Goal: Transaction & Acquisition: Purchase product/service

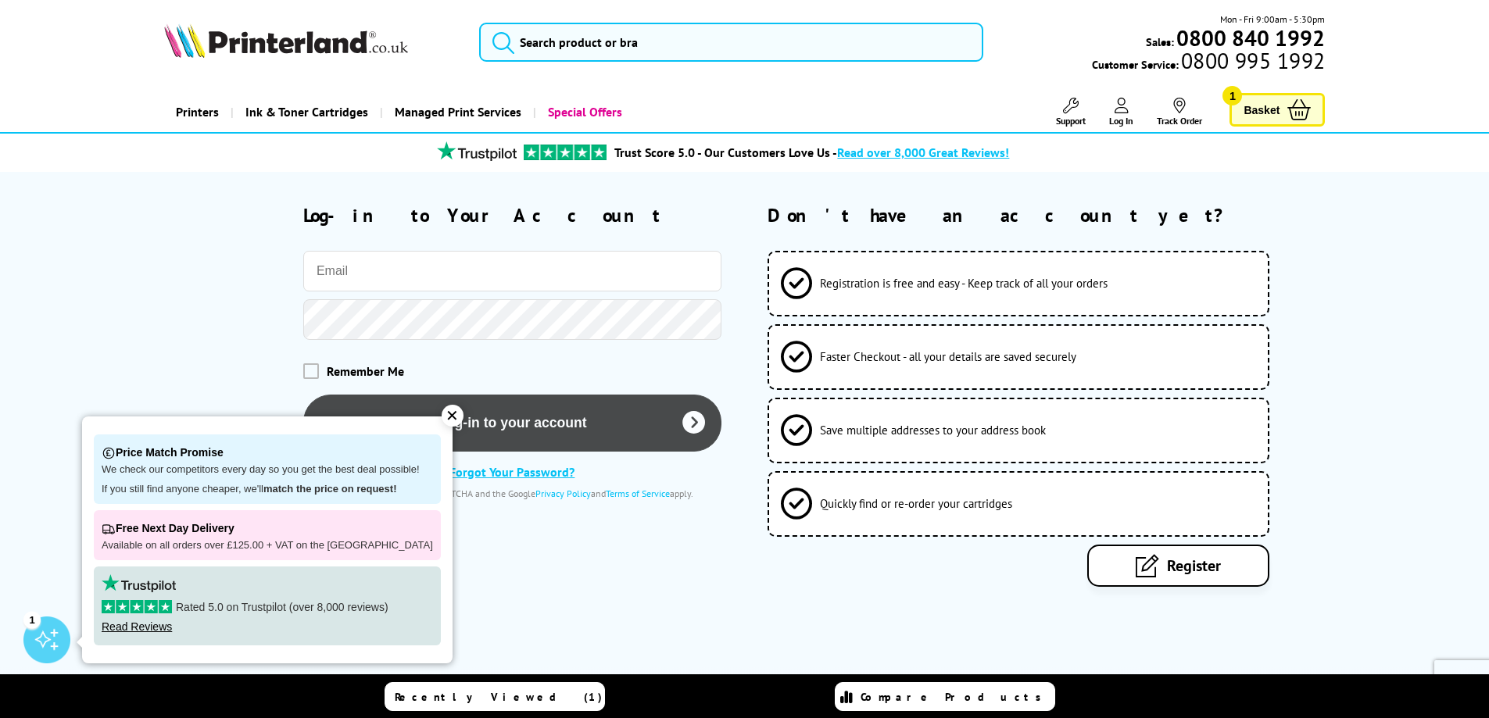
type input "[PERSON_NAME][EMAIL_ADDRESS][DOMAIN_NAME]"
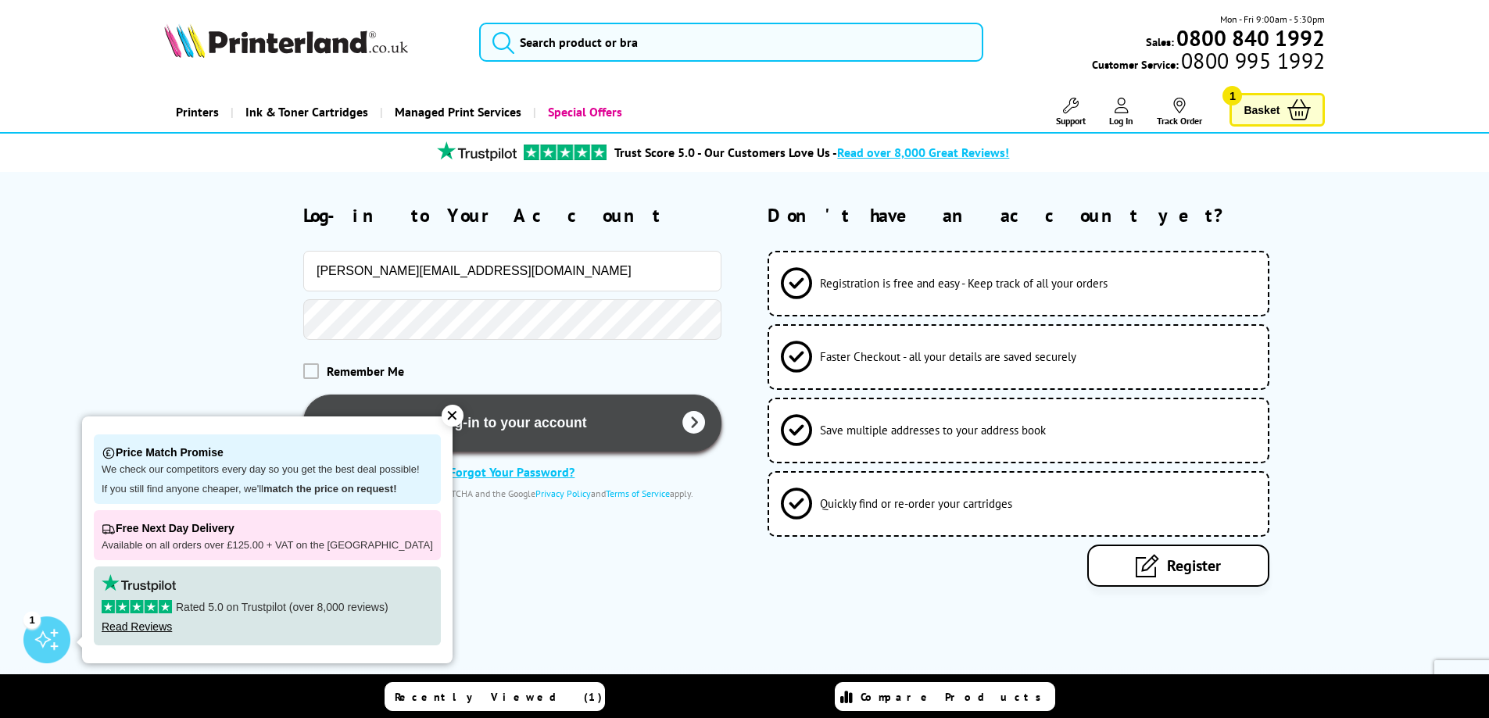
click at [536, 425] on button "Log-in to your account" at bounding box center [512, 423] width 418 height 57
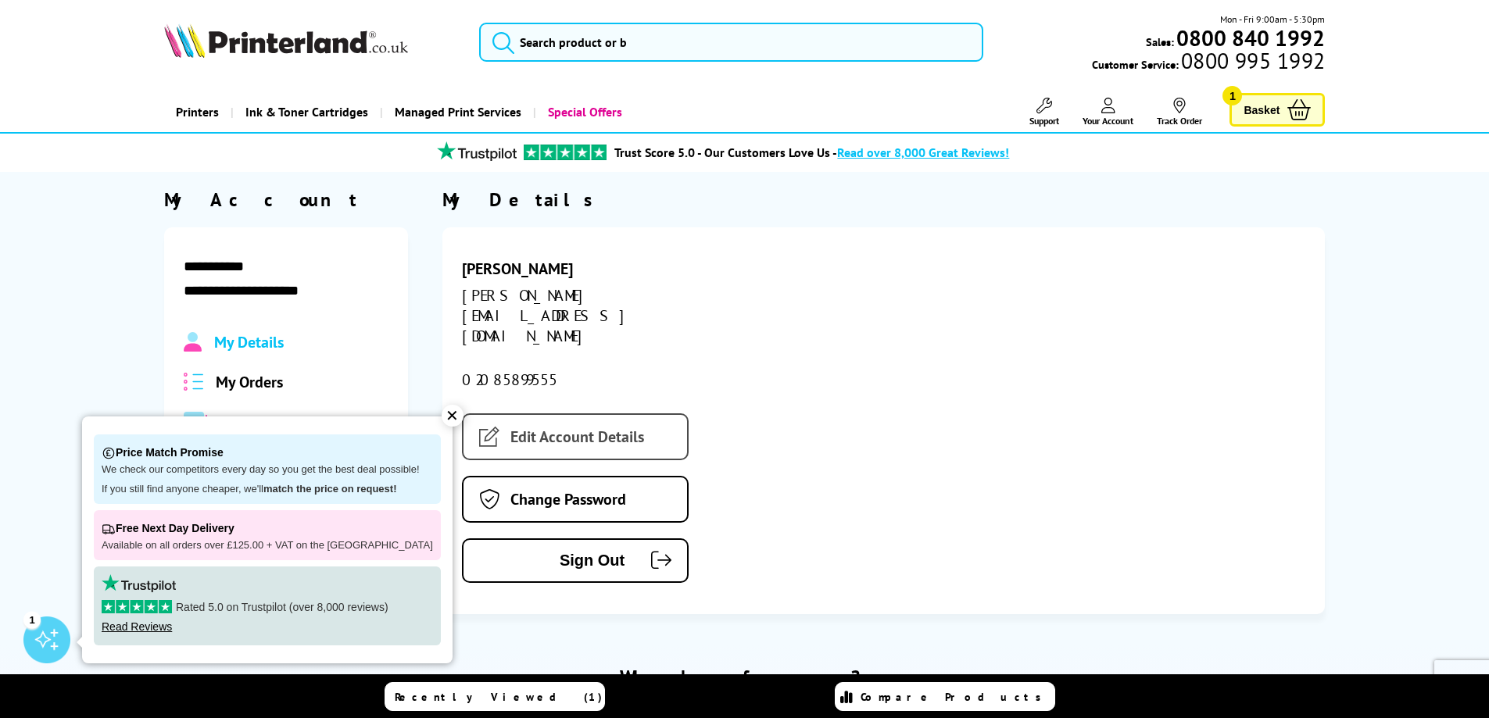
click at [547, 413] on link "Edit Account Details" at bounding box center [575, 436] width 227 height 47
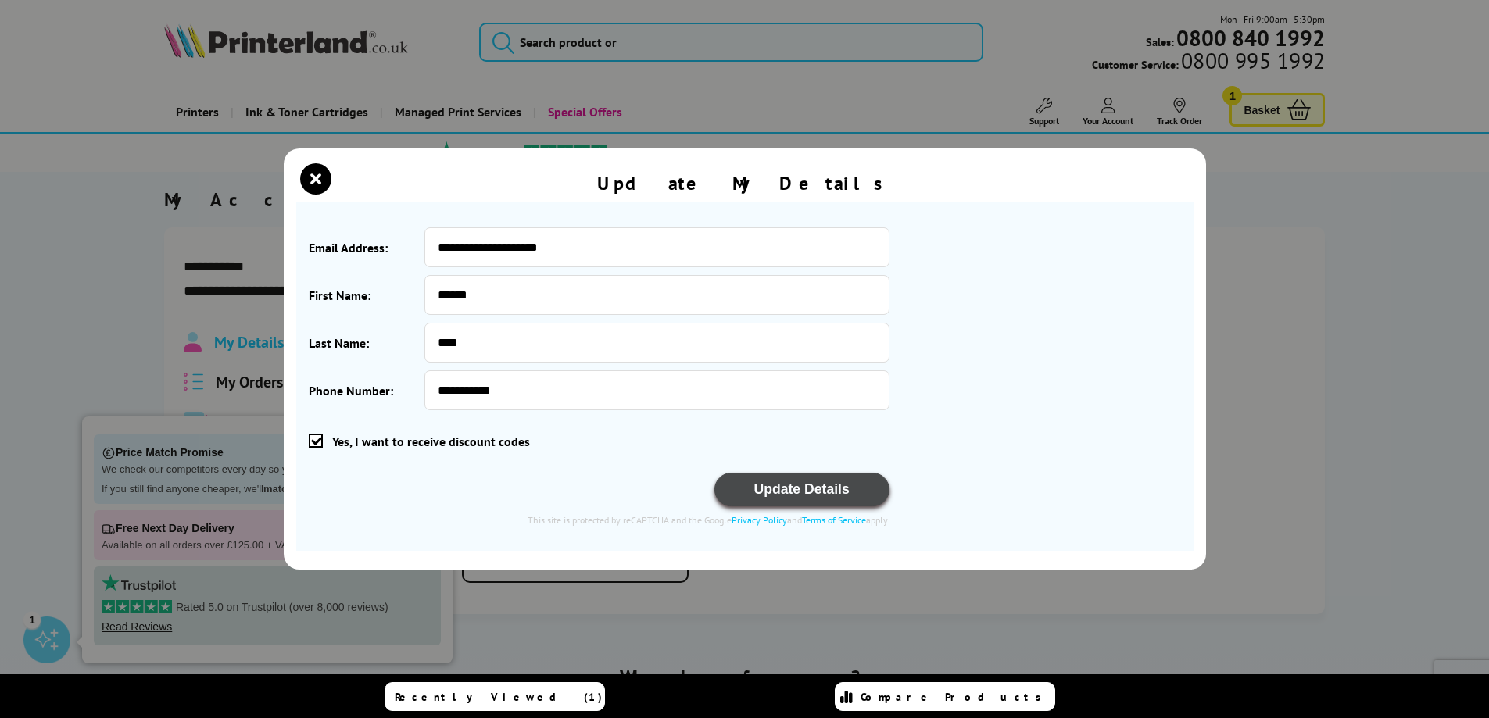
click at [818, 486] on button "Update Details" at bounding box center [801, 490] width 175 height 34
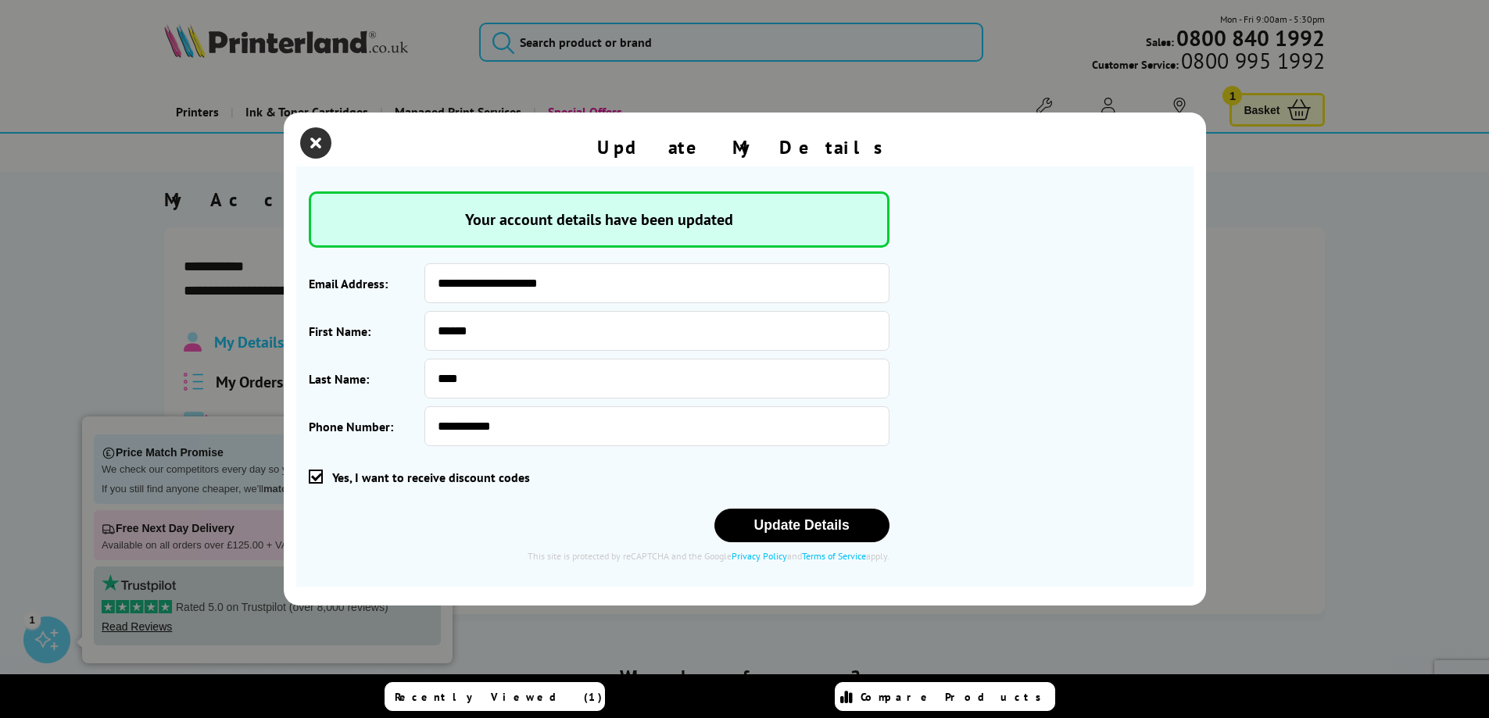
click at [317, 133] on icon "close modal" at bounding box center [315, 142] width 31 height 31
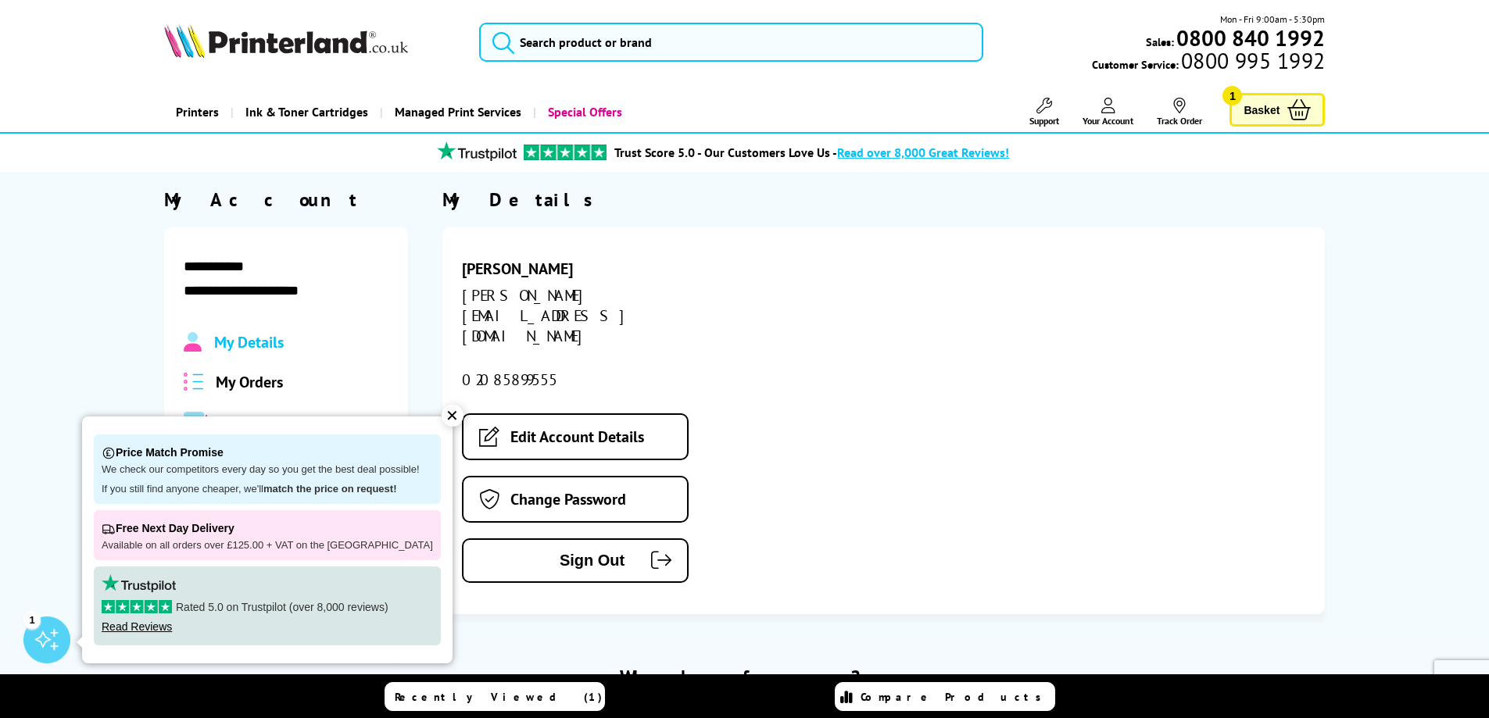
click at [442, 417] on div "✕" at bounding box center [453, 416] width 22 height 22
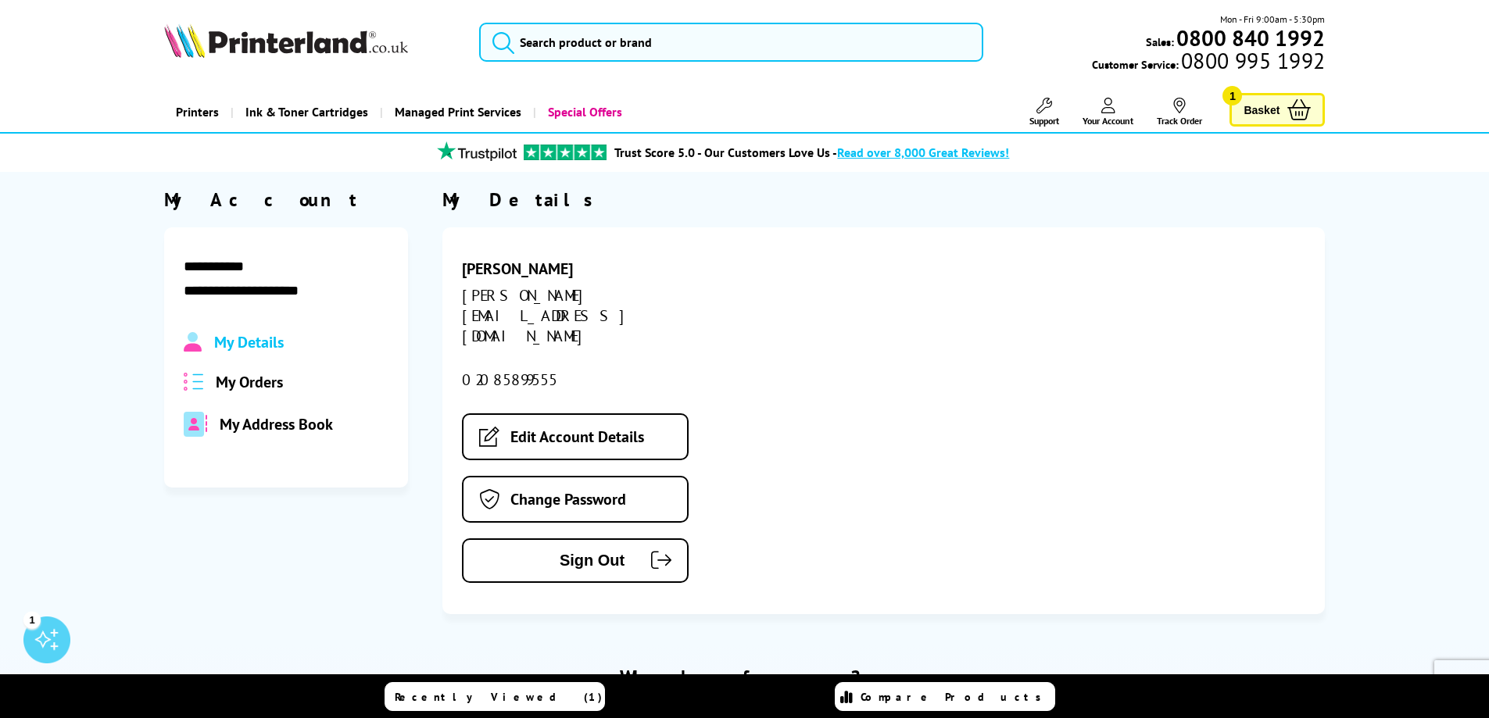
click at [1270, 103] on span "Basket" at bounding box center [1262, 109] width 36 height 21
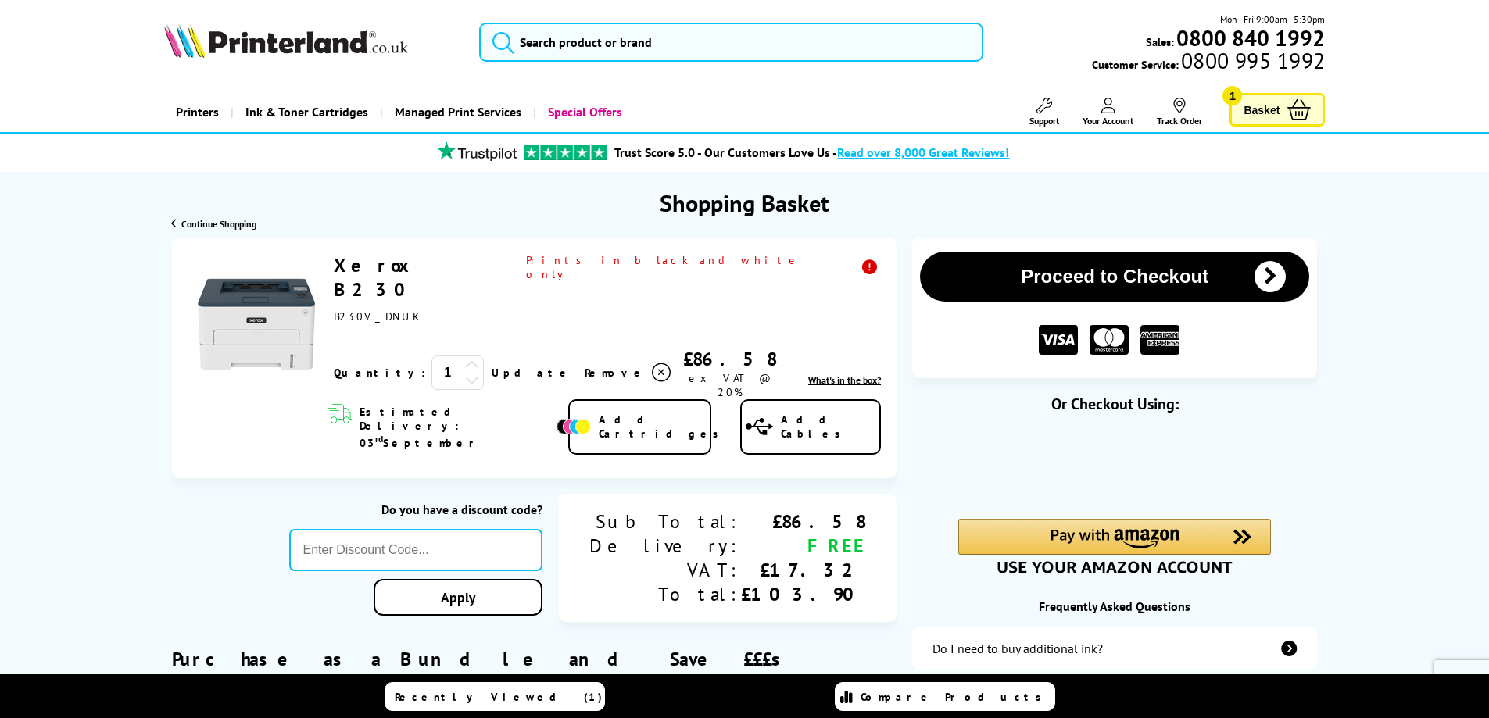
click at [465, 358] on icon at bounding box center [472, 365] width 14 height 14
click at [492, 366] on link "Update" at bounding box center [532, 373] width 81 height 14
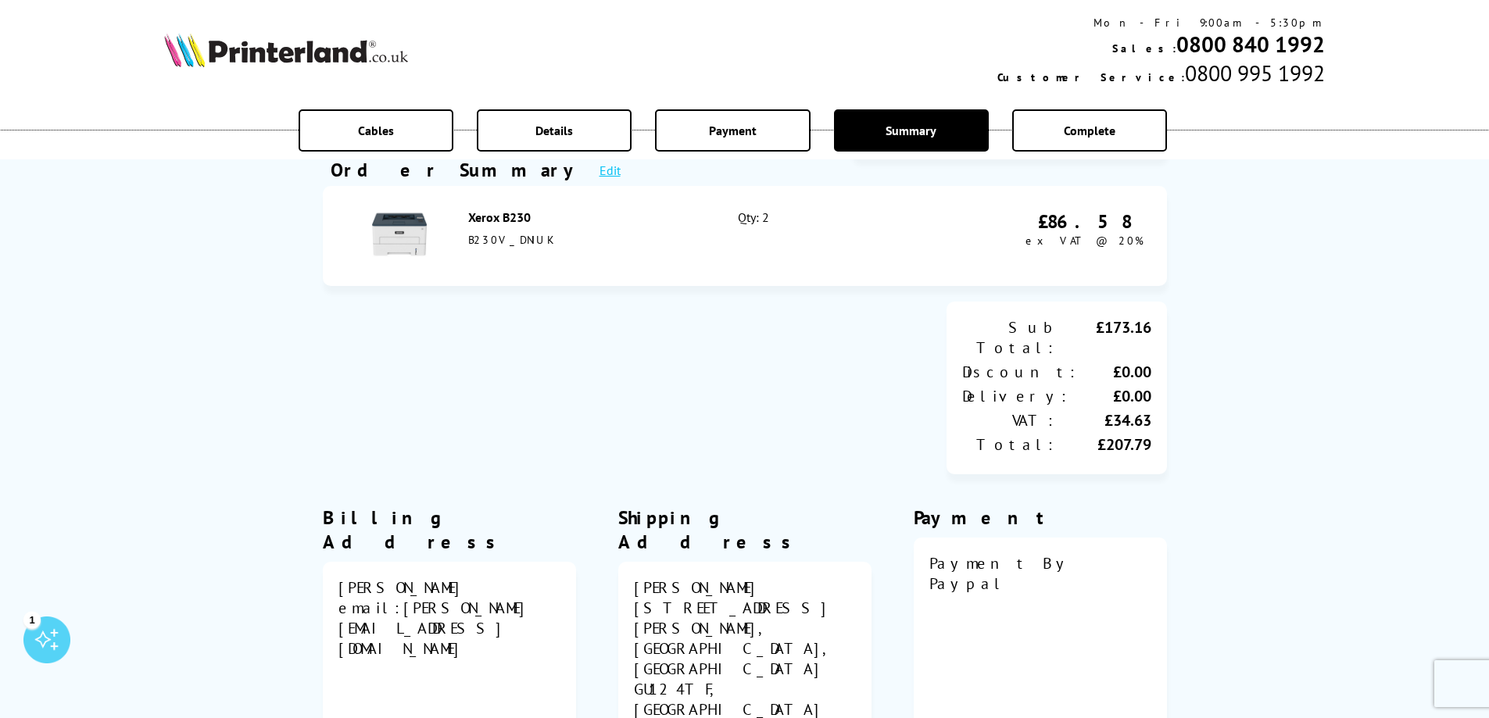
scroll to position [78, 0]
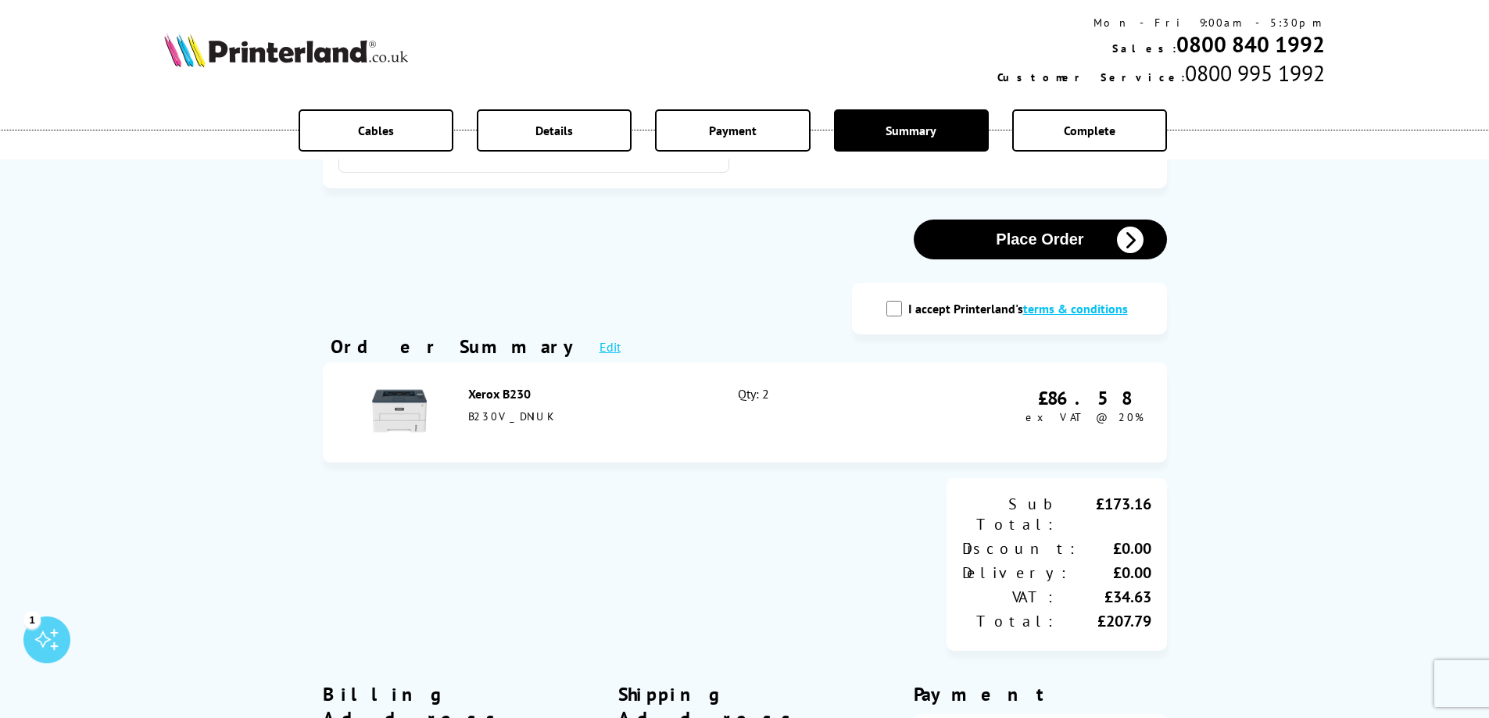
click at [897, 309] on input "I accept Printerland's terms & conditions" at bounding box center [894, 309] width 16 height 16
checkbox input "true"
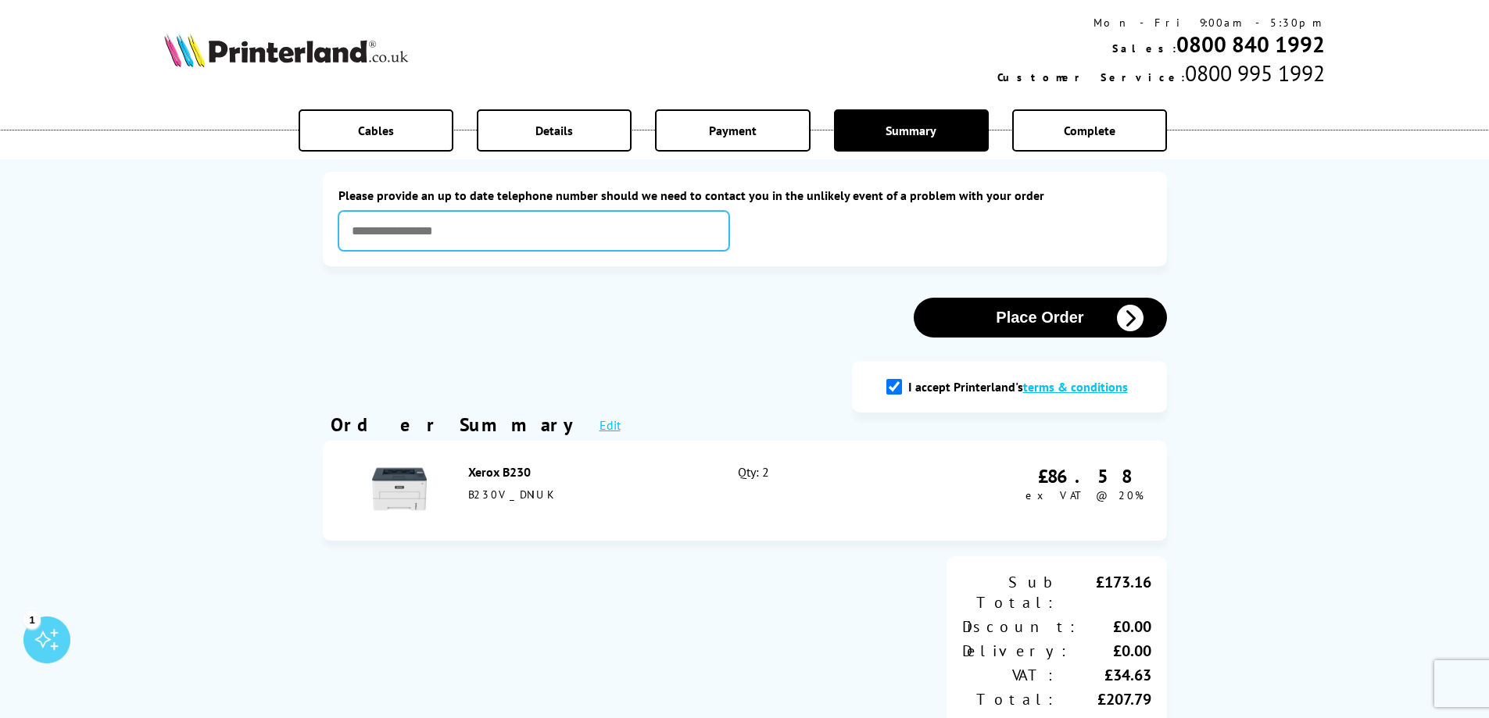
click at [531, 227] on input "text" at bounding box center [533, 231] width 391 height 40
type input "**********"
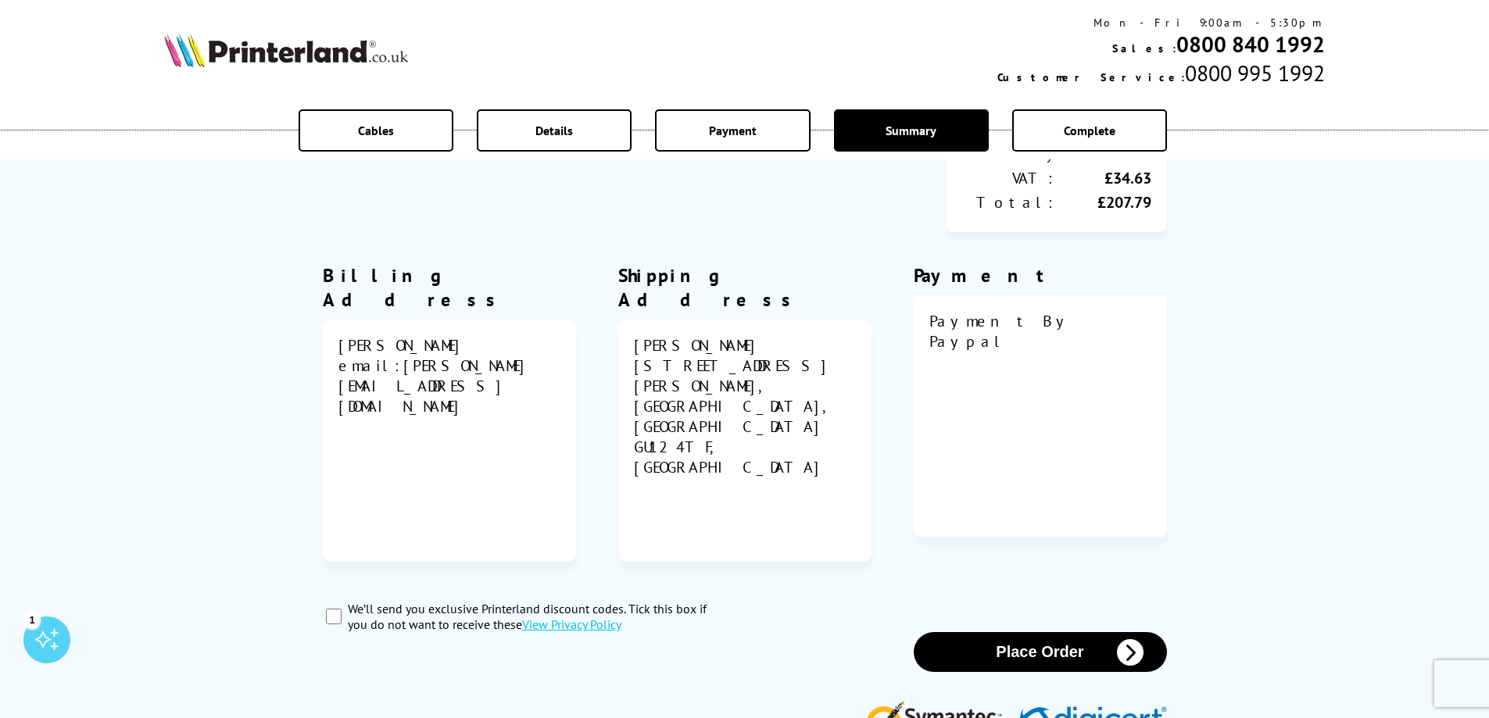
scroll to position [469, 0]
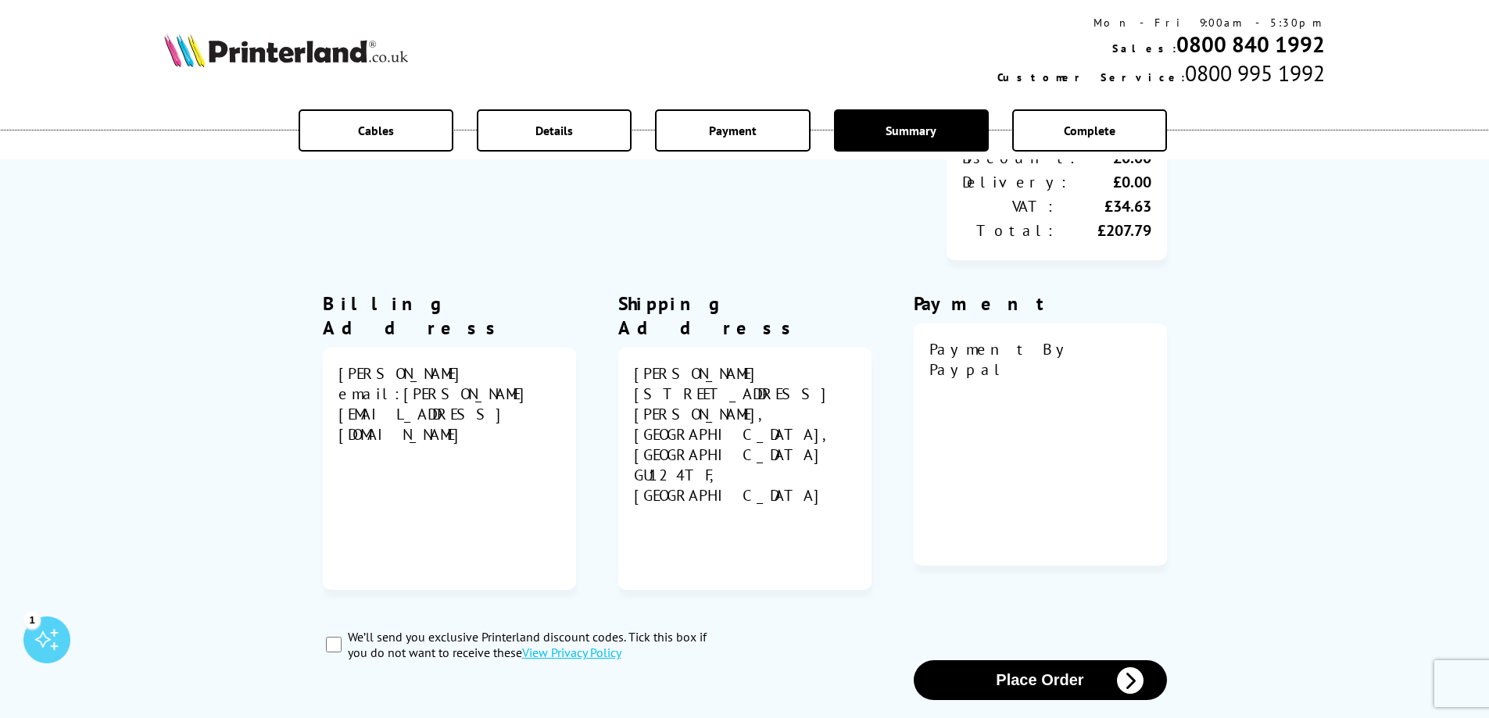
click at [1047, 660] on button "Place Order" at bounding box center [1040, 680] width 253 height 40
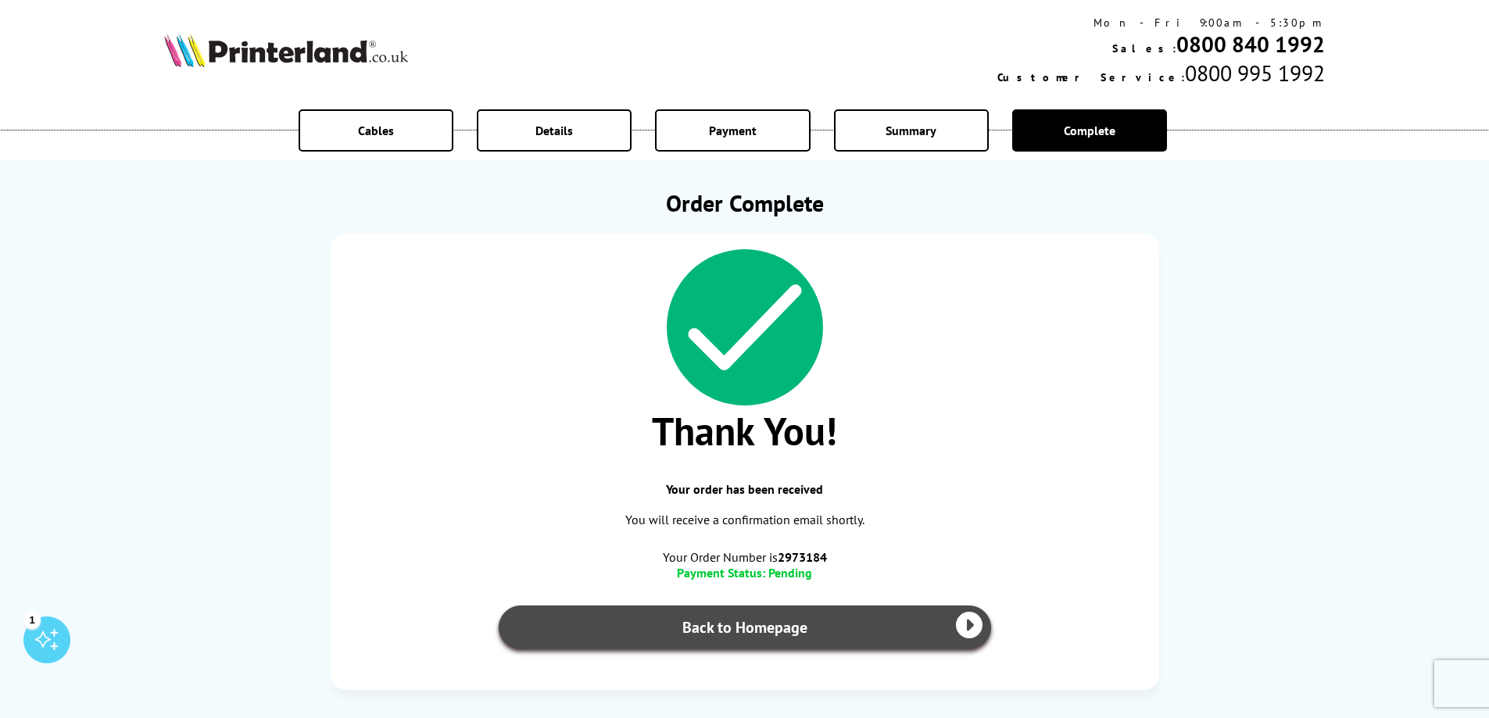
click at [864, 621] on link "Back to Homepage" at bounding box center [745, 628] width 492 height 44
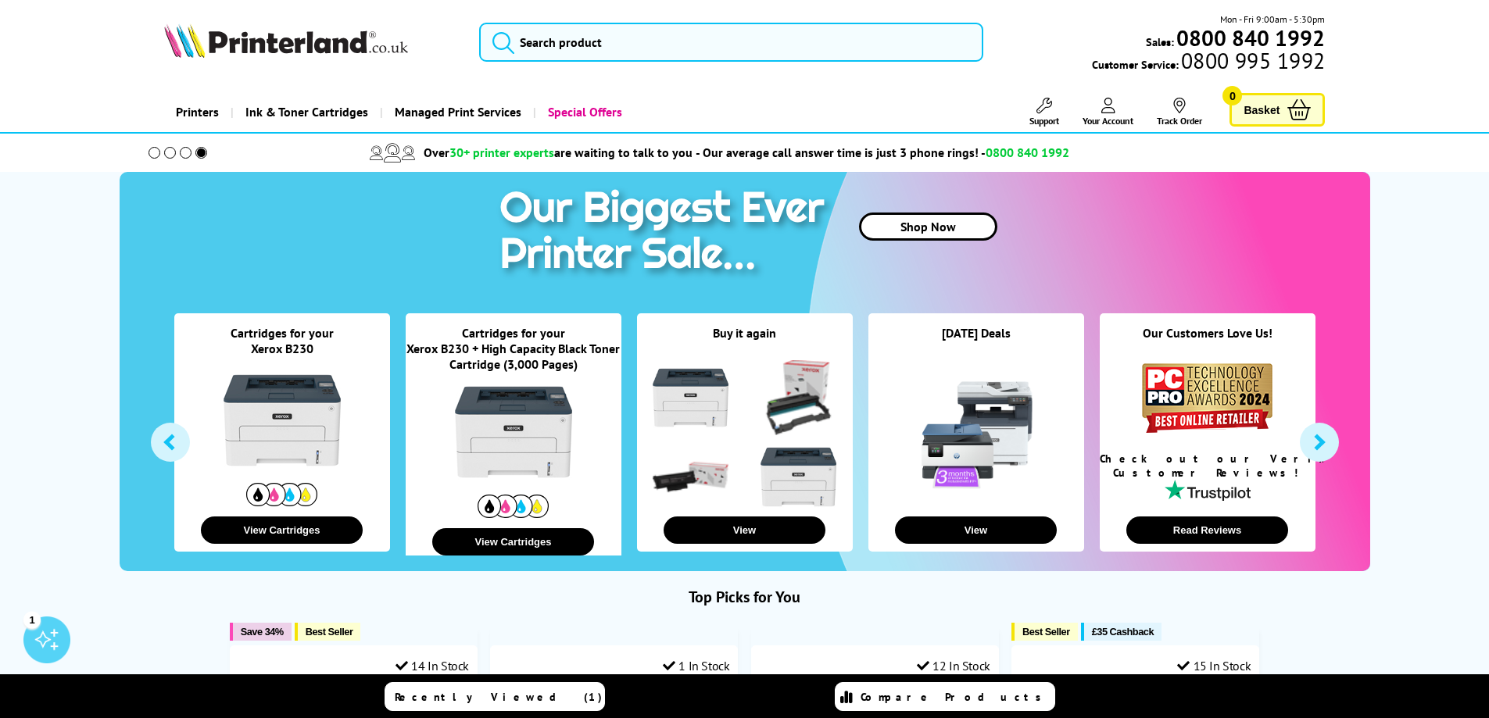
click at [1110, 115] on span "Your Account" at bounding box center [1108, 121] width 51 height 12
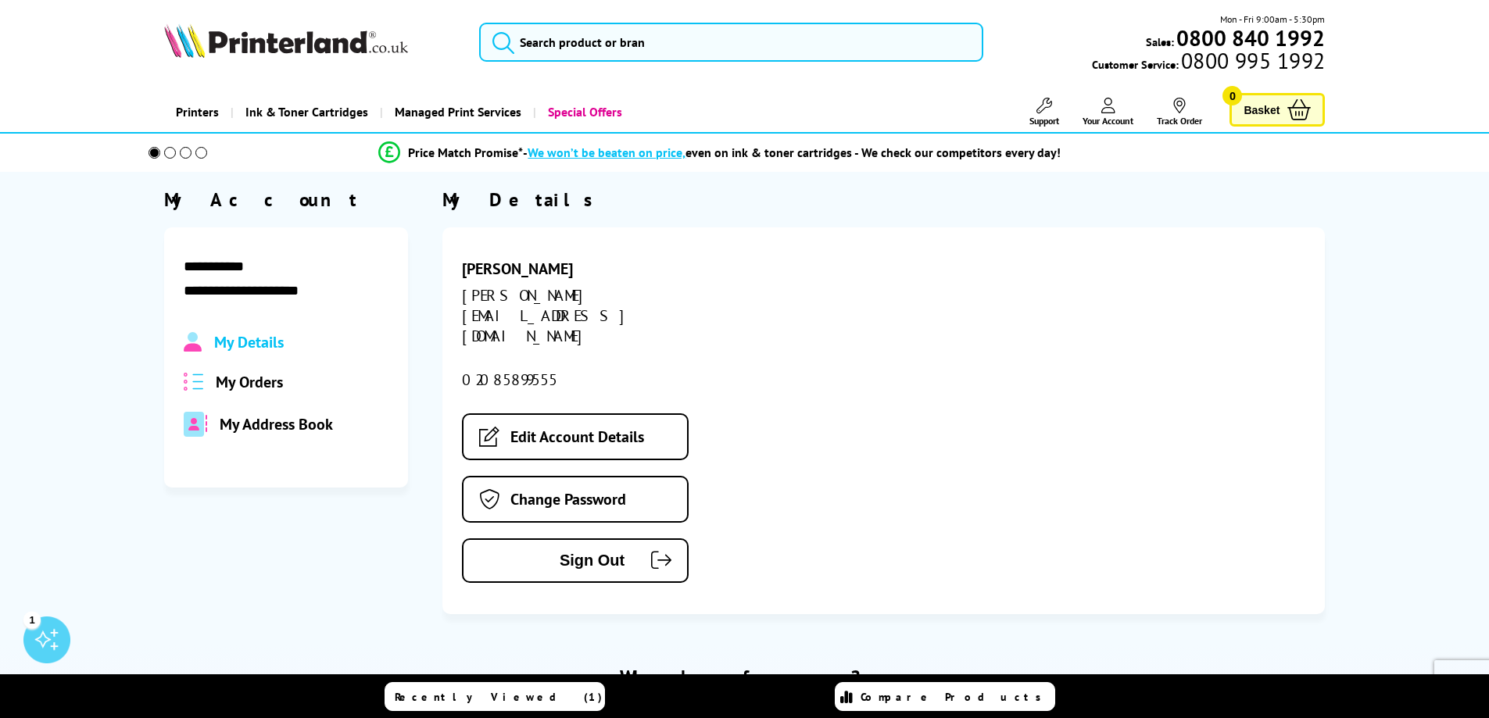
click at [239, 381] on span "My Orders" at bounding box center [249, 382] width 67 height 20
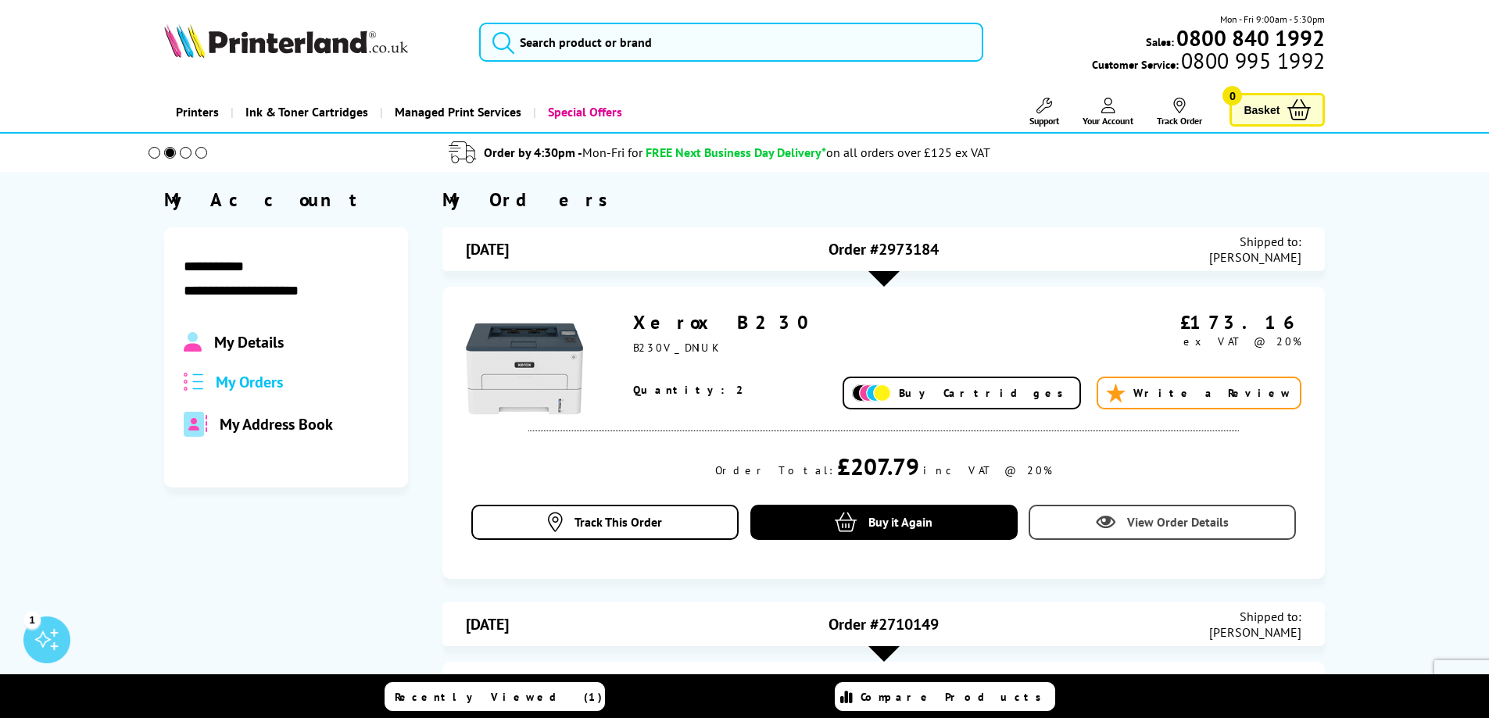
click at [1148, 520] on span "View Order Details" at bounding box center [1178, 522] width 102 height 16
